Goal: Navigation & Orientation: Find specific page/section

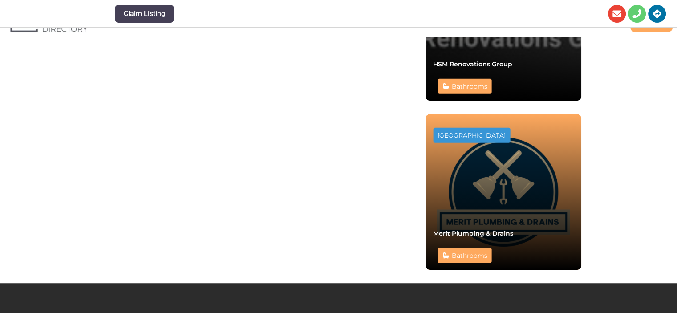
scroll to position [680, 0]
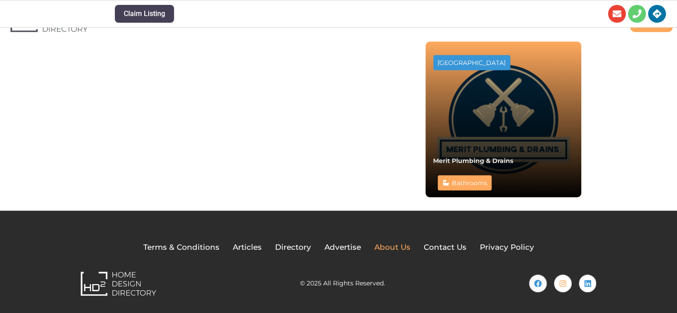
click at [404, 250] on span "About Us" at bounding box center [392, 248] width 36 height 12
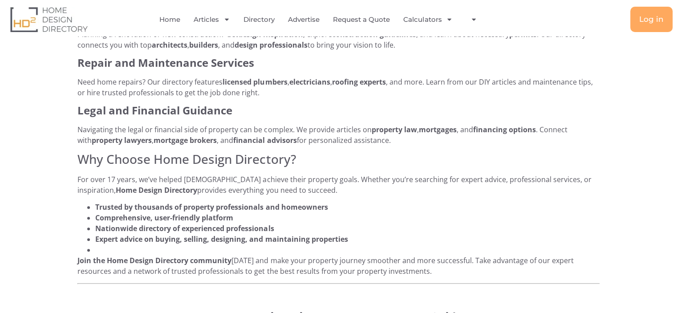
scroll to position [801, 0]
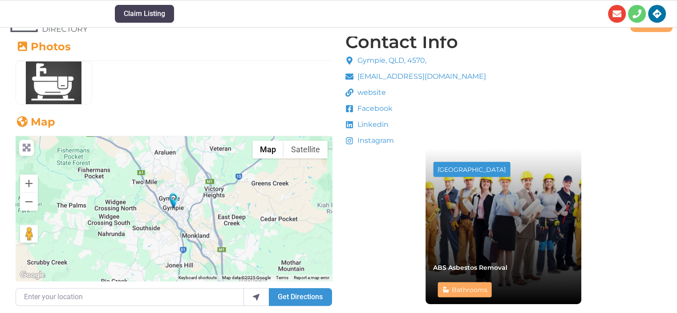
scroll to position [146, 0]
